Goal: Transaction & Acquisition: Purchase product/service

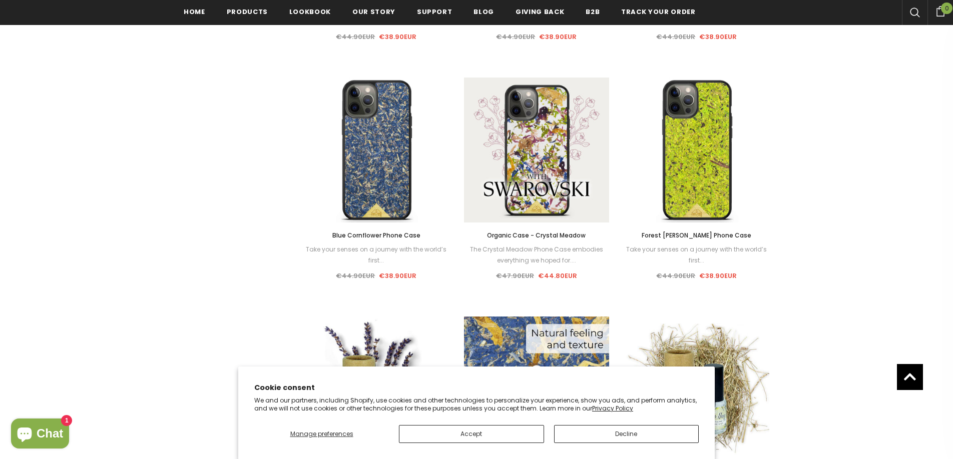
scroll to position [543, 0]
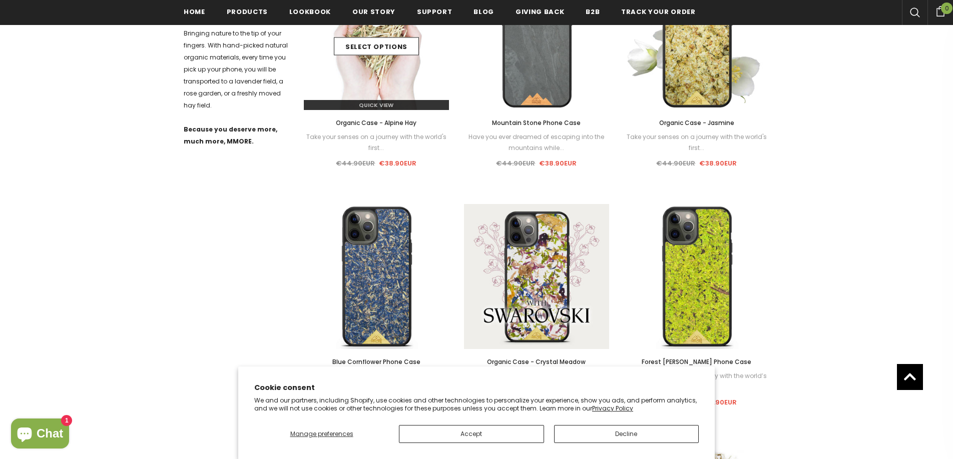
click at [364, 66] on img at bounding box center [376, 37] width 145 height 145
